Goal: Use online tool/utility

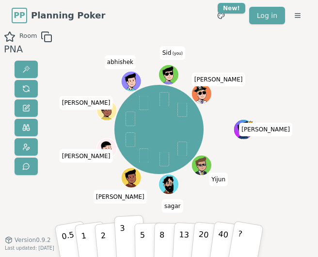
click at [130, 247] on button "3" at bounding box center [130, 237] width 32 height 45
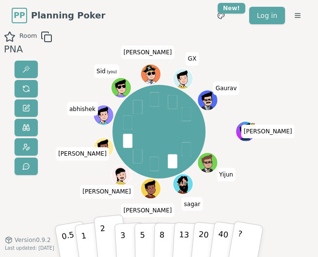
click at [109, 242] on button "2" at bounding box center [110, 237] width 33 height 46
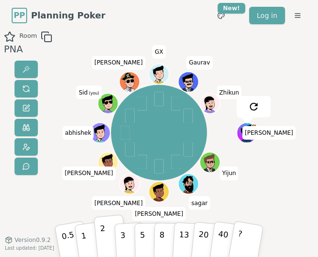
click at [106, 241] on button "2" at bounding box center [110, 237] width 33 height 46
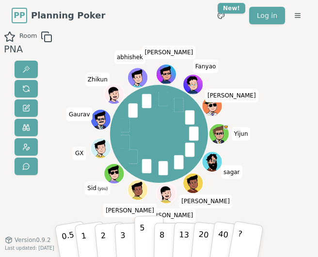
click at [139, 242] on button "5" at bounding box center [149, 237] width 30 height 44
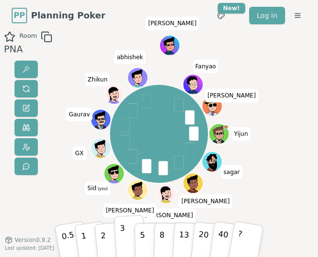
click at [122, 245] on p "3" at bounding box center [123, 238] width 7 height 33
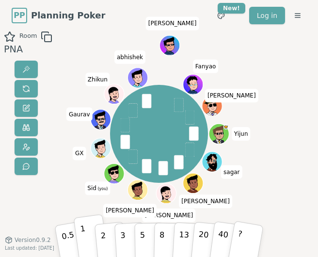
click at [81, 230] on p "1" at bounding box center [84, 238] width 9 height 33
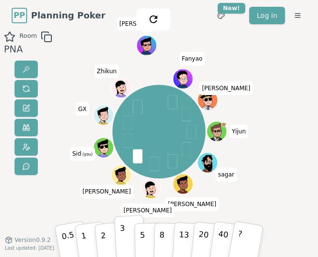
click at [126, 231] on button "3" at bounding box center [130, 237] width 32 height 45
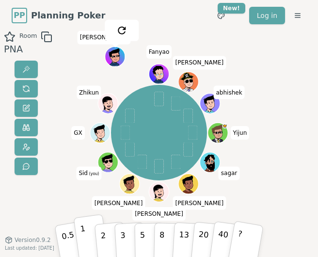
click at [85, 234] on button "1" at bounding box center [91, 237] width 35 height 47
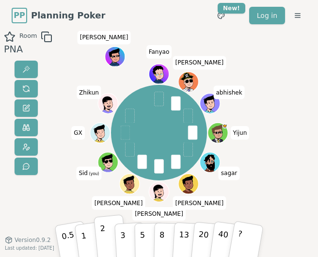
click at [106, 233] on button "2" at bounding box center [110, 237] width 33 height 46
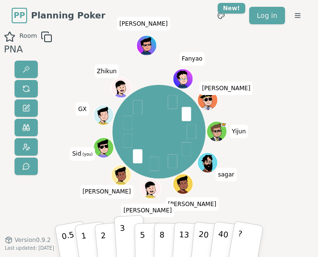
click at [131, 236] on button "3" at bounding box center [130, 237] width 32 height 45
